Goal: Obtain resource: Download file/media

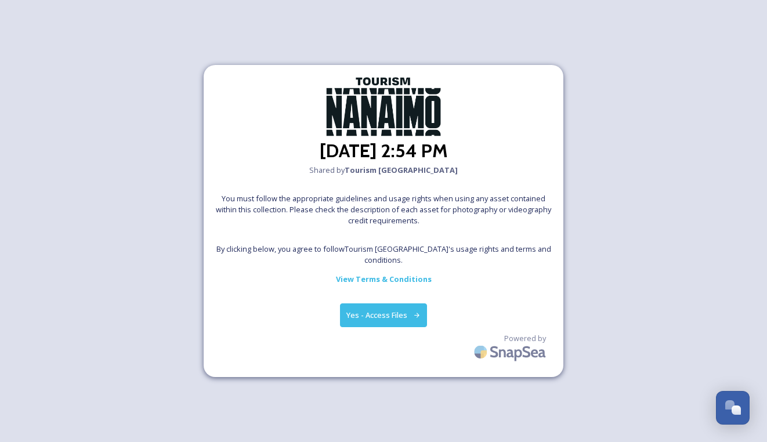
click at [396, 309] on button "Yes - Access Files" at bounding box center [383, 315] width 87 height 24
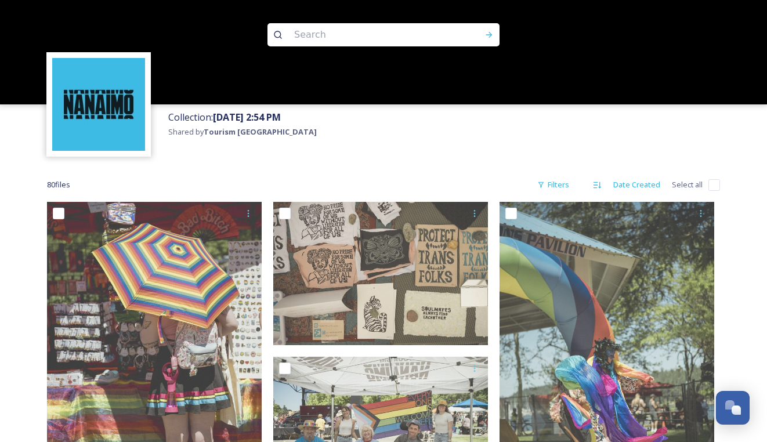
click at [713, 186] on input "checkbox" at bounding box center [714, 185] width 12 height 12
checkbox input "true"
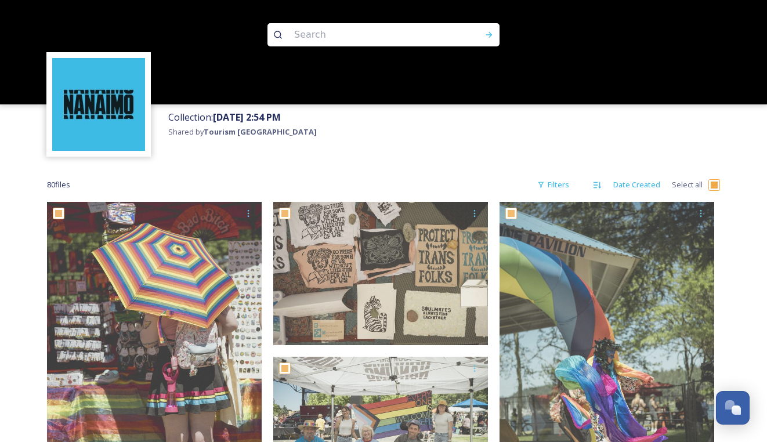
checkbox input "true"
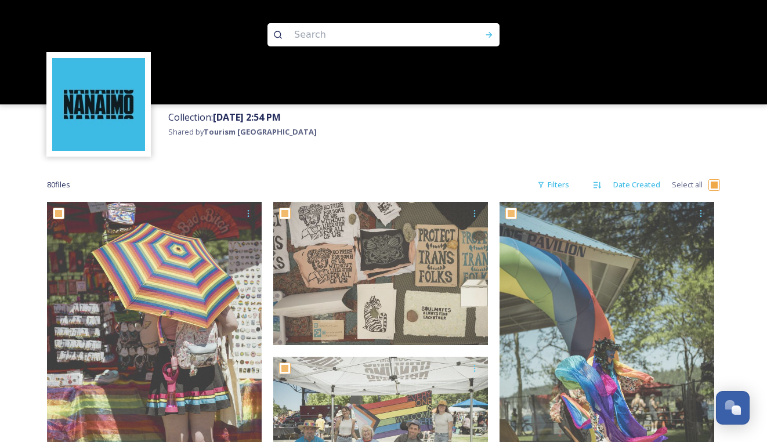
checkbox input "true"
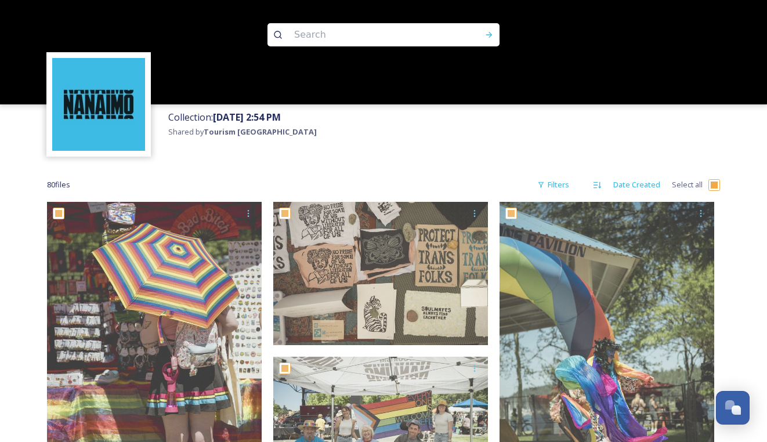
checkbox input "true"
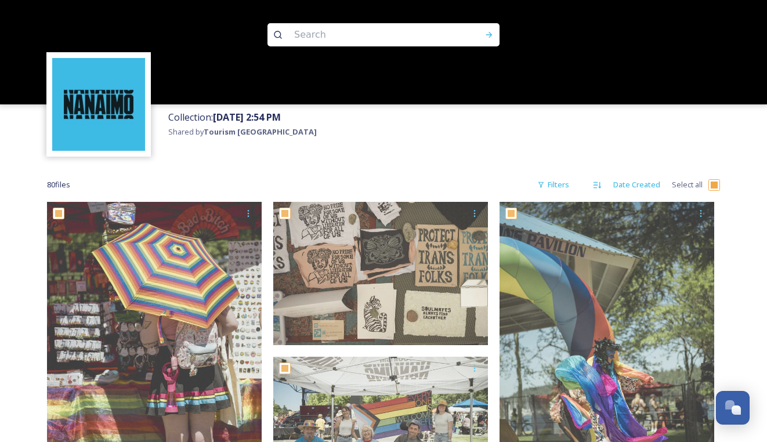
checkbox input "true"
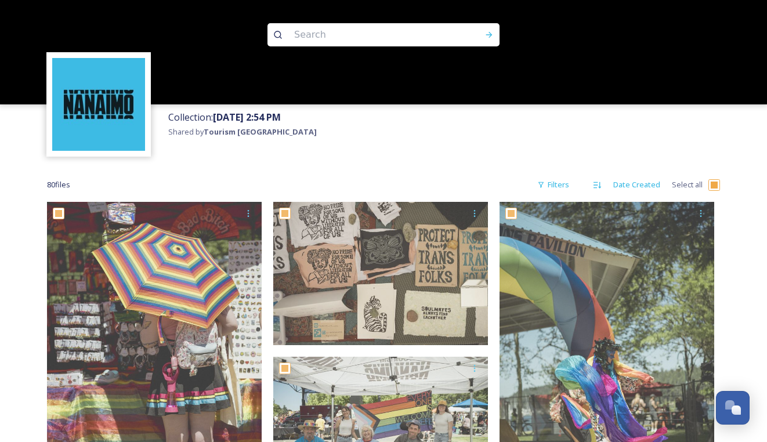
checkbox input "true"
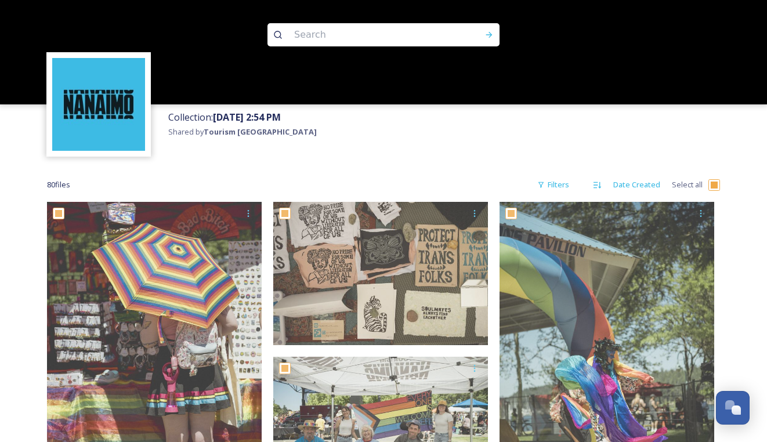
checkbox input "true"
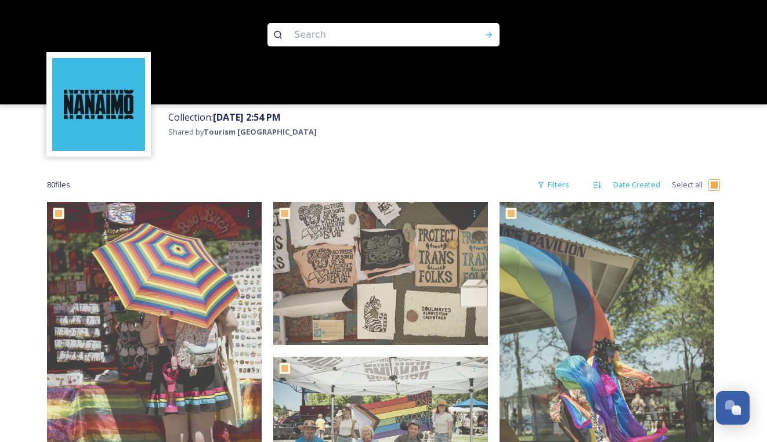
checkbox input "true"
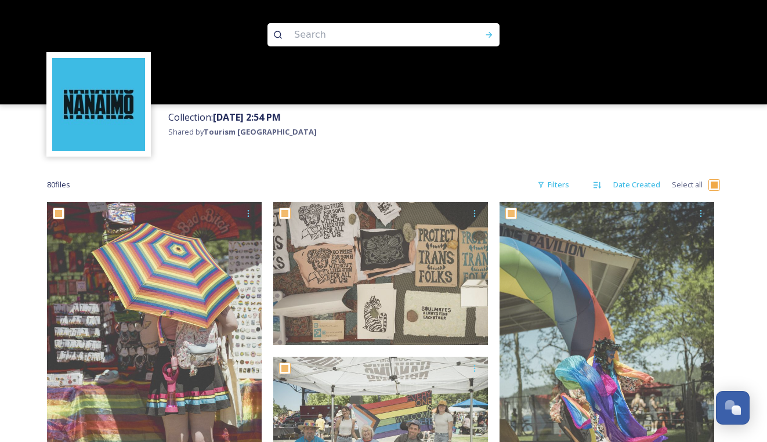
checkbox input "true"
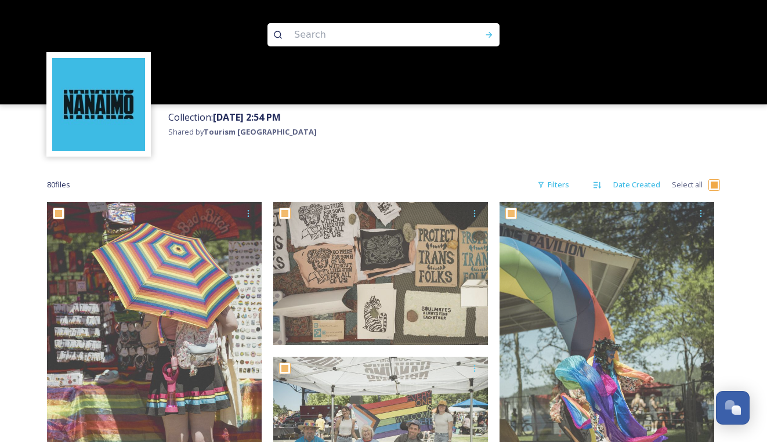
checkbox input "true"
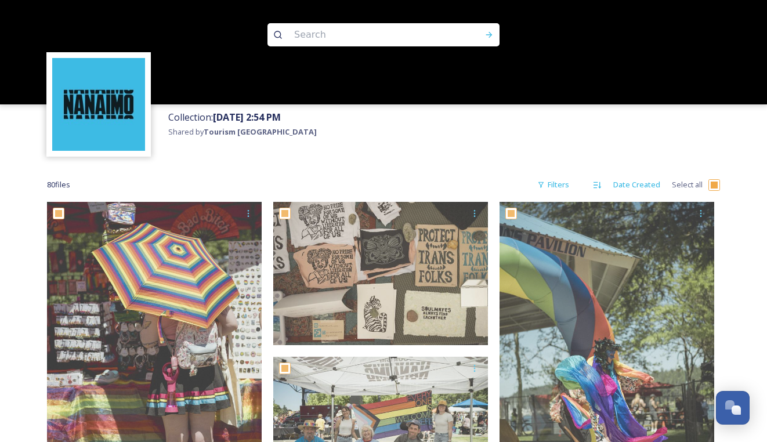
checkbox input "true"
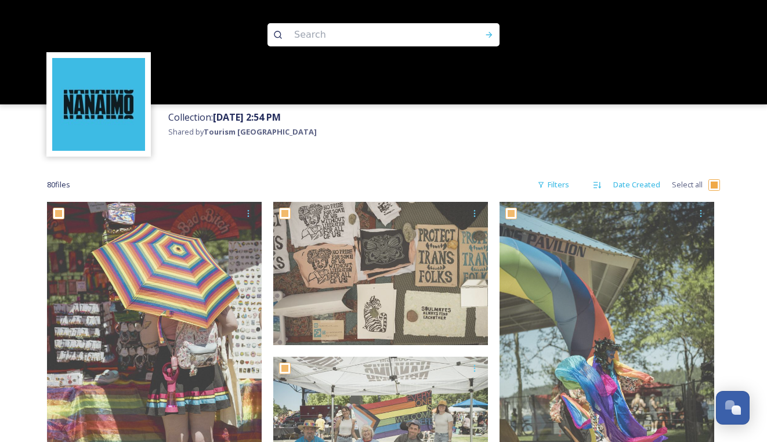
checkbox input "true"
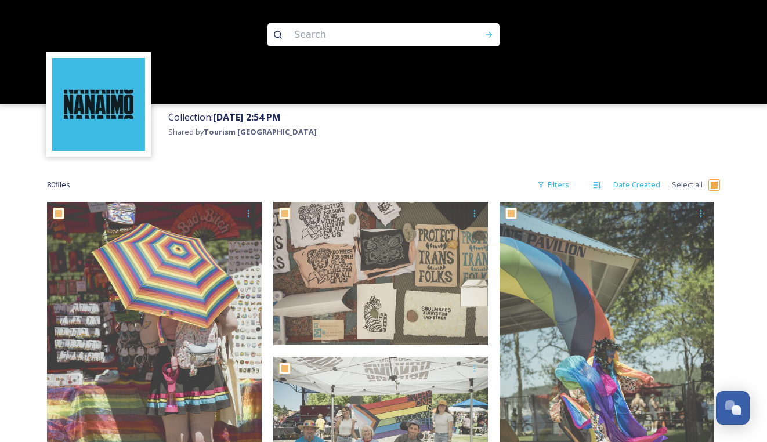
checkbox input "true"
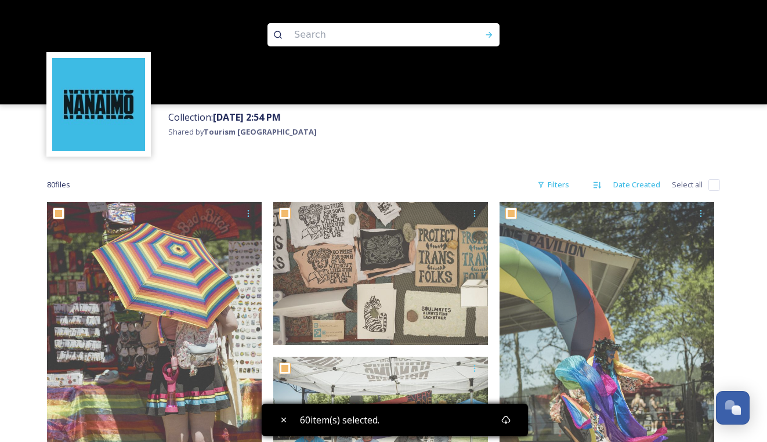
checkbox input "false"
click at [510, 421] on icon at bounding box center [505, 419] width 9 height 9
